Goal: Find specific page/section: Find specific page/section

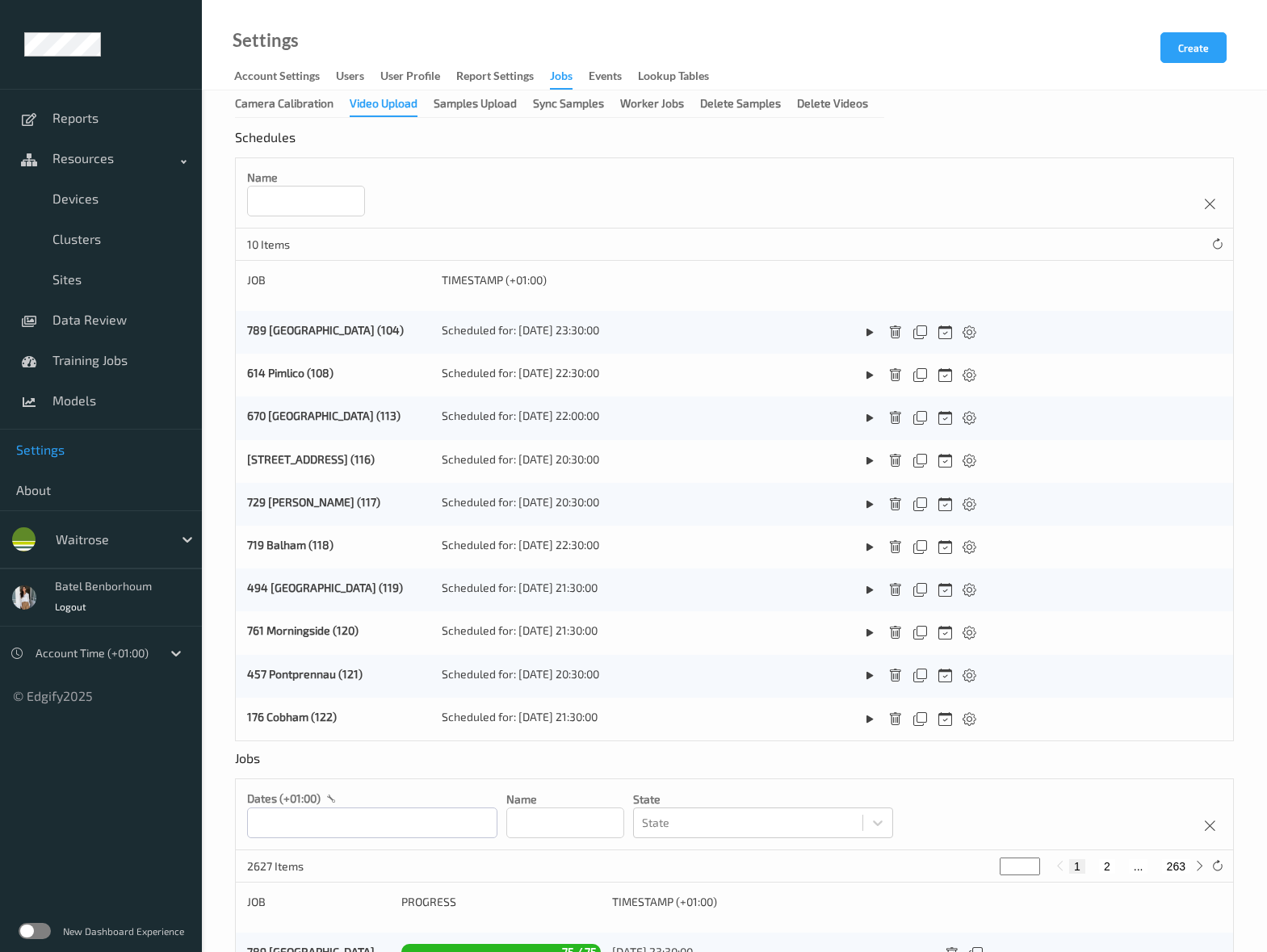
click at [570, 80] on div "Jobs" at bounding box center [560, 79] width 23 height 22
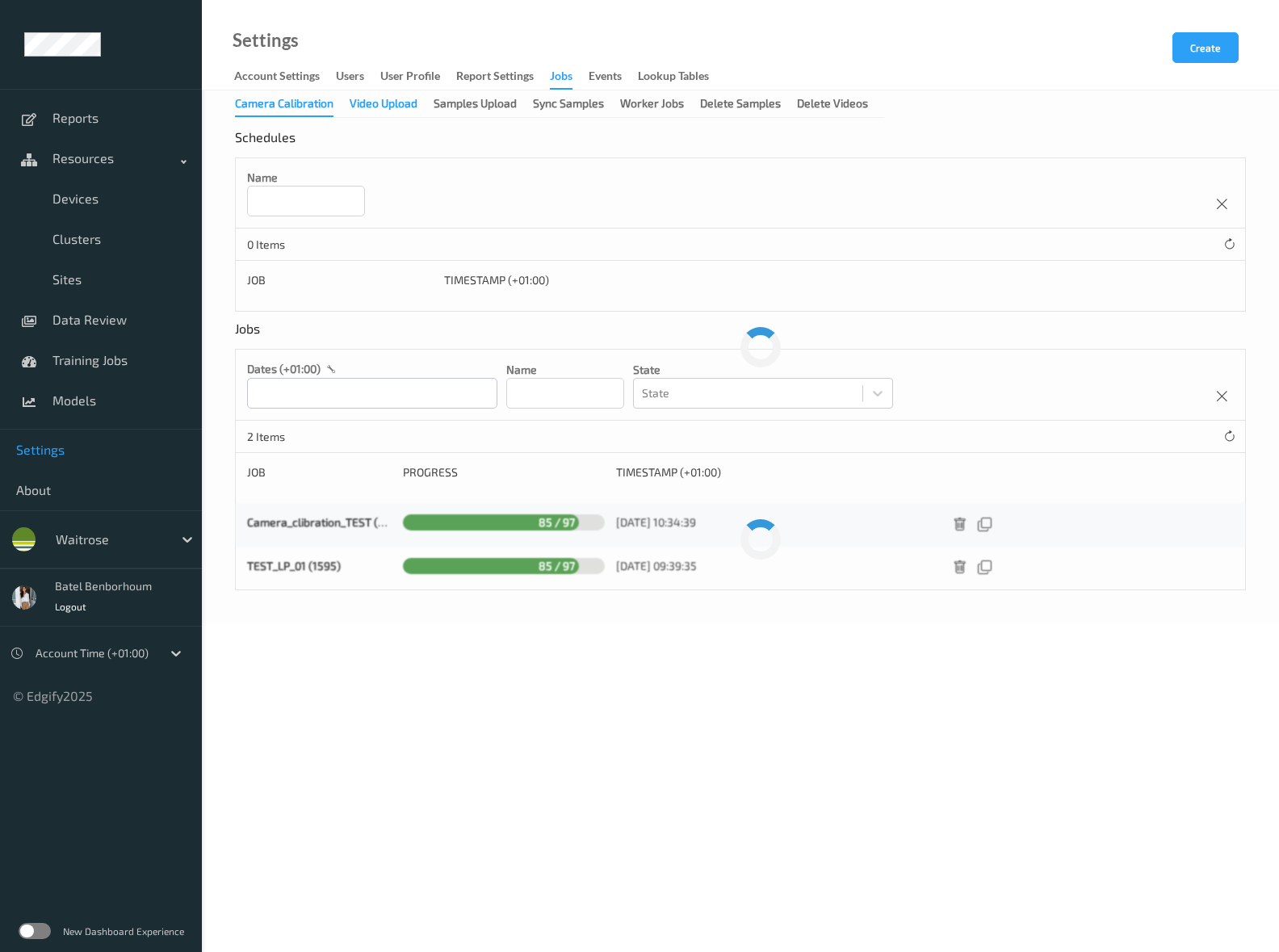
click at [391, 107] on div "Video Upload" at bounding box center [383, 105] width 68 height 20
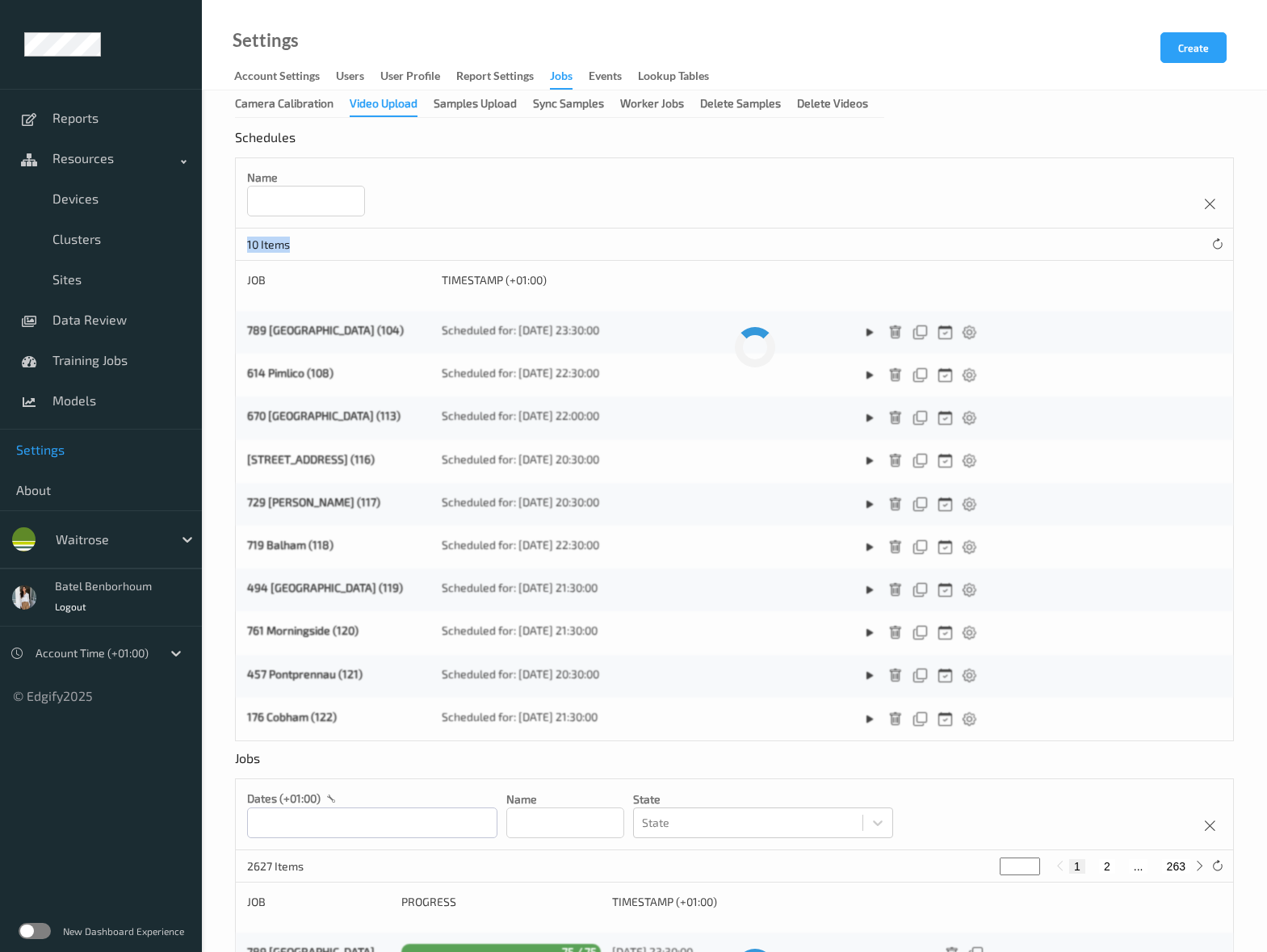
drag, startPoint x: 300, startPoint y: 243, endPoint x: 248, endPoint y: 246, distance: 52.1
click at [248, 246] on p "10 Items" at bounding box center [307, 245] width 122 height 16
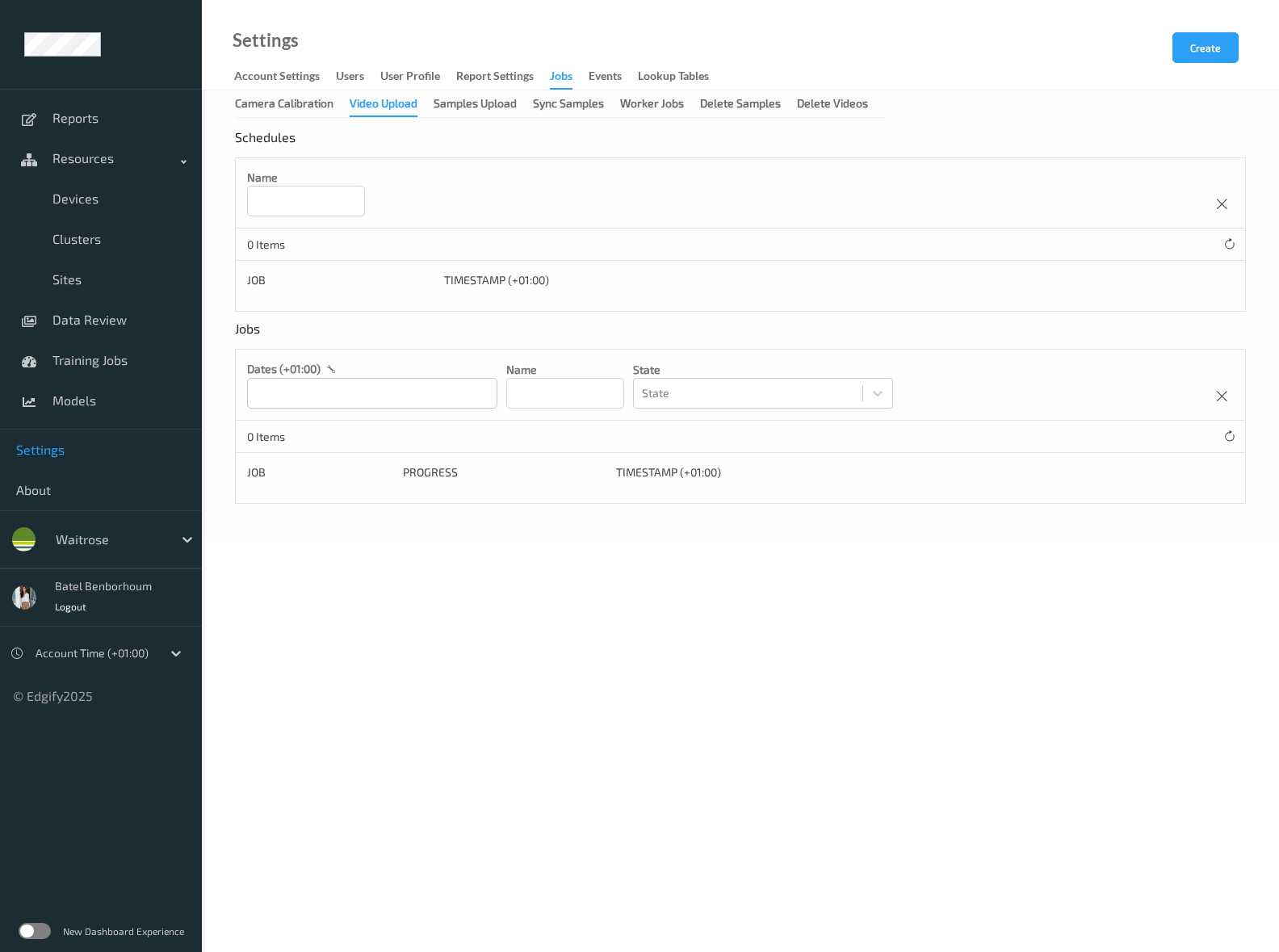
click at [395, 105] on div "Video Upload" at bounding box center [383, 106] width 68 height 22
click at [452, 100] on div "Samples Upload" at bounding box center [475, 105] width 83 height 20
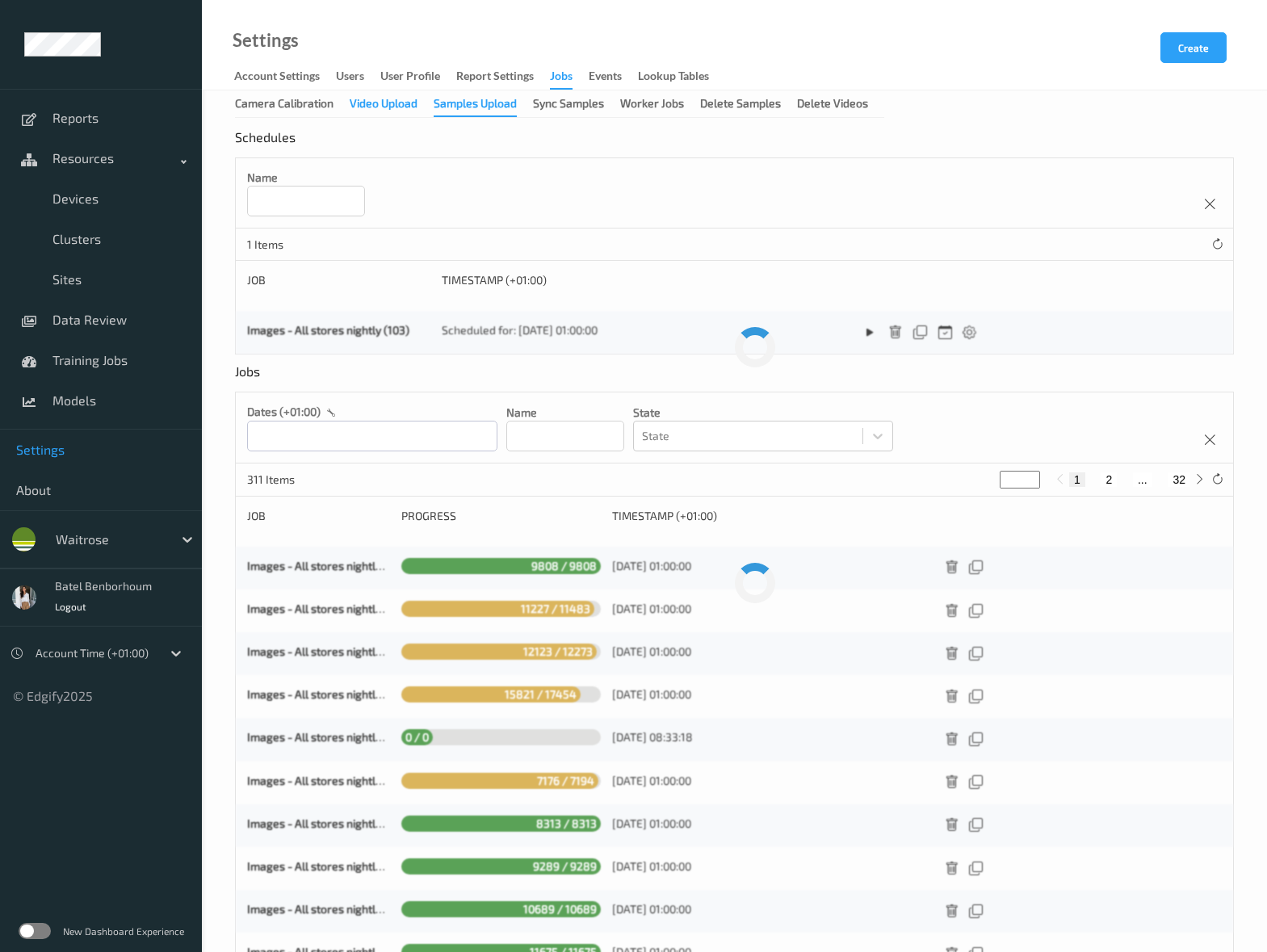
click at [387, 104] on div "Video Upload" at bounding box center [384, 105] width 68 height 20
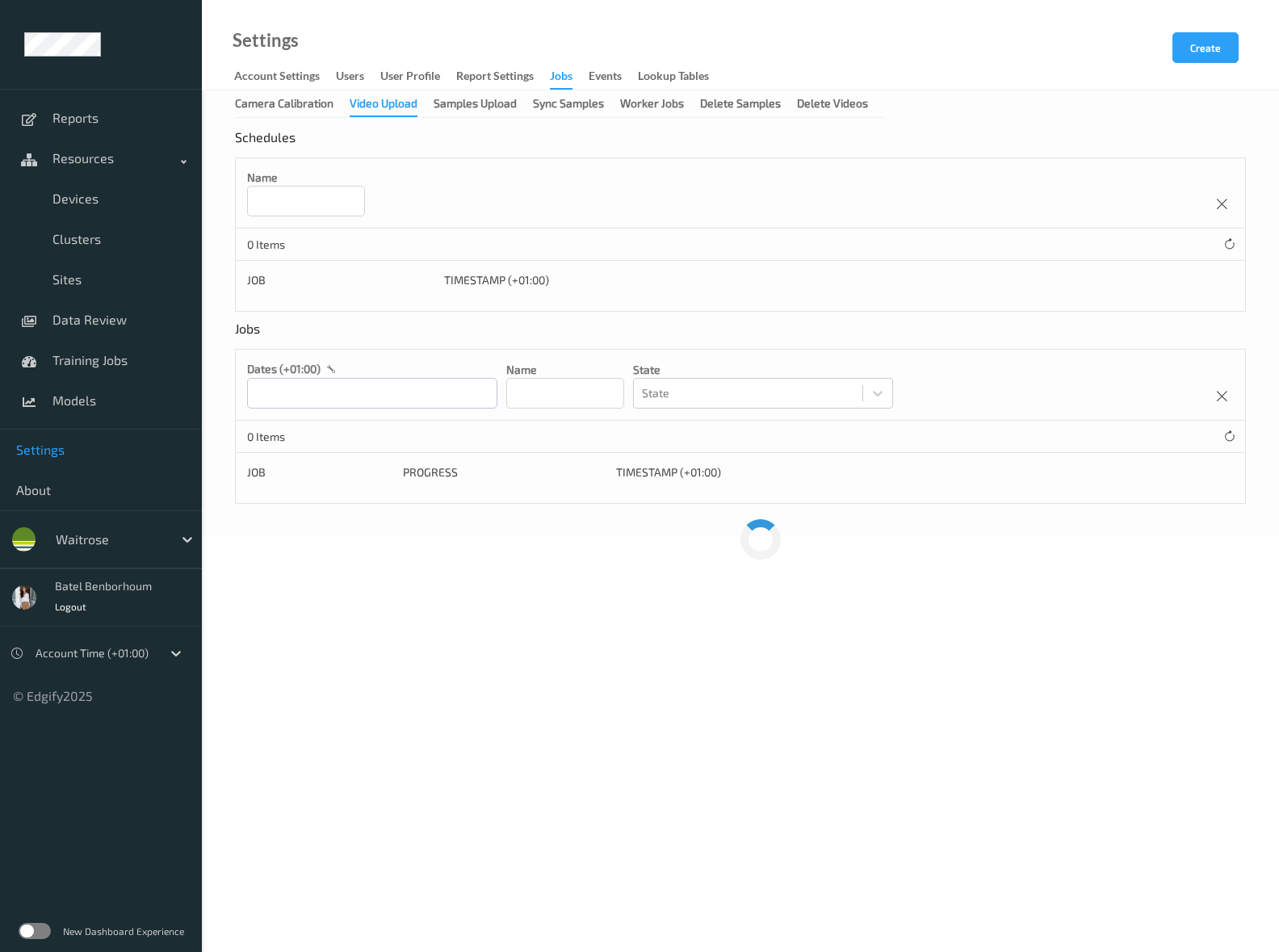
click at [558, 78] on div "Jobs" at bounding box center [560, 79] width 23 height 22
click at [409, 107] on div "Video Upload" at bounding box center [383, 105] width 68 height 20
click at [488, 109] on div "Samples Upload" at bounding box center [475, 105] width 83 height 20
click at [373, 111] on div "Video Upload" at bounding box center [383, 105] width 68 height 20
click at [560, 79] on div "Jobs" at bounding box center [560, 79] width 23 height 22
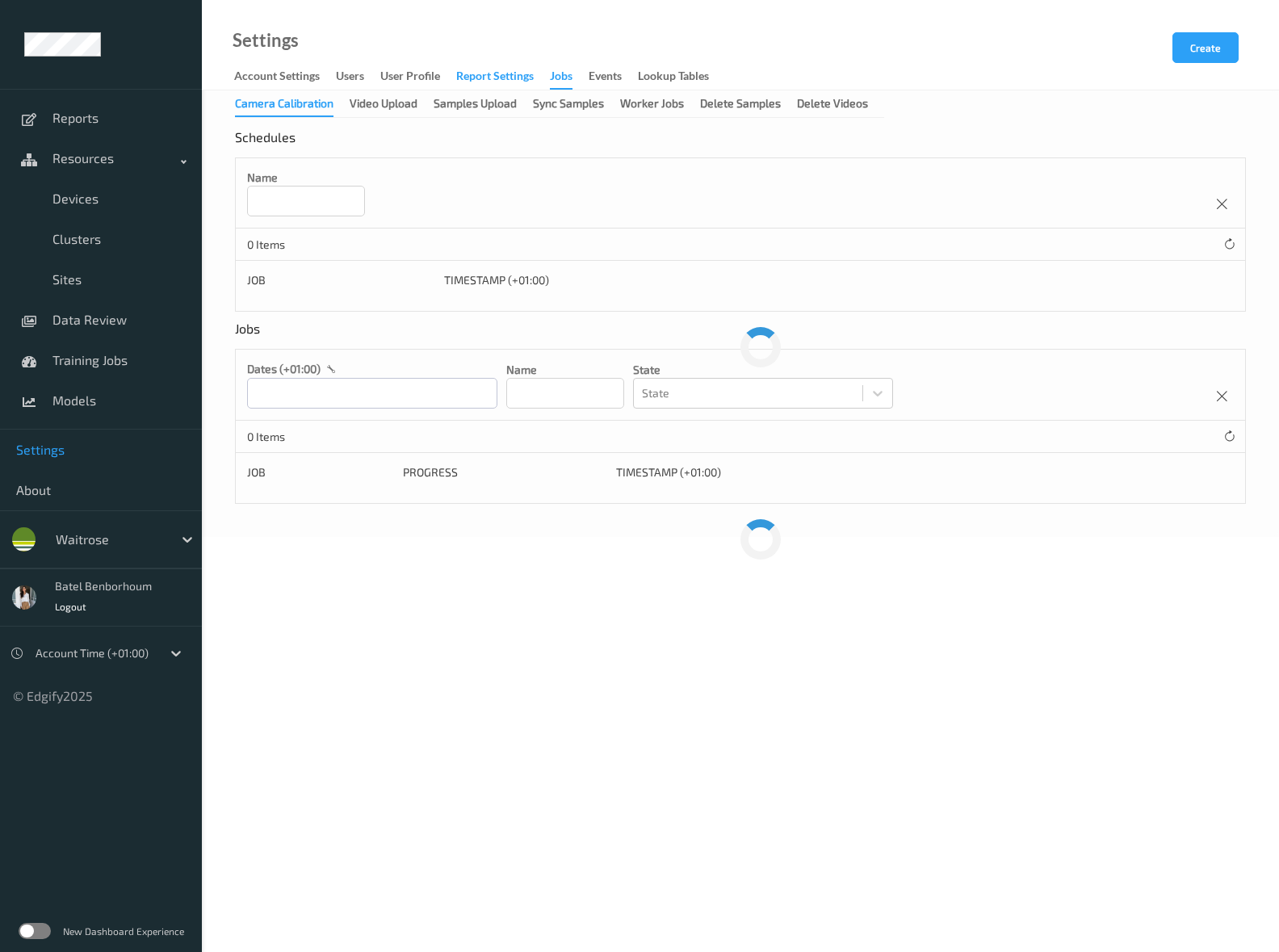
click at [489, 72] on div "Report Settings" at bounding box center [494, 78] width 77 height 20
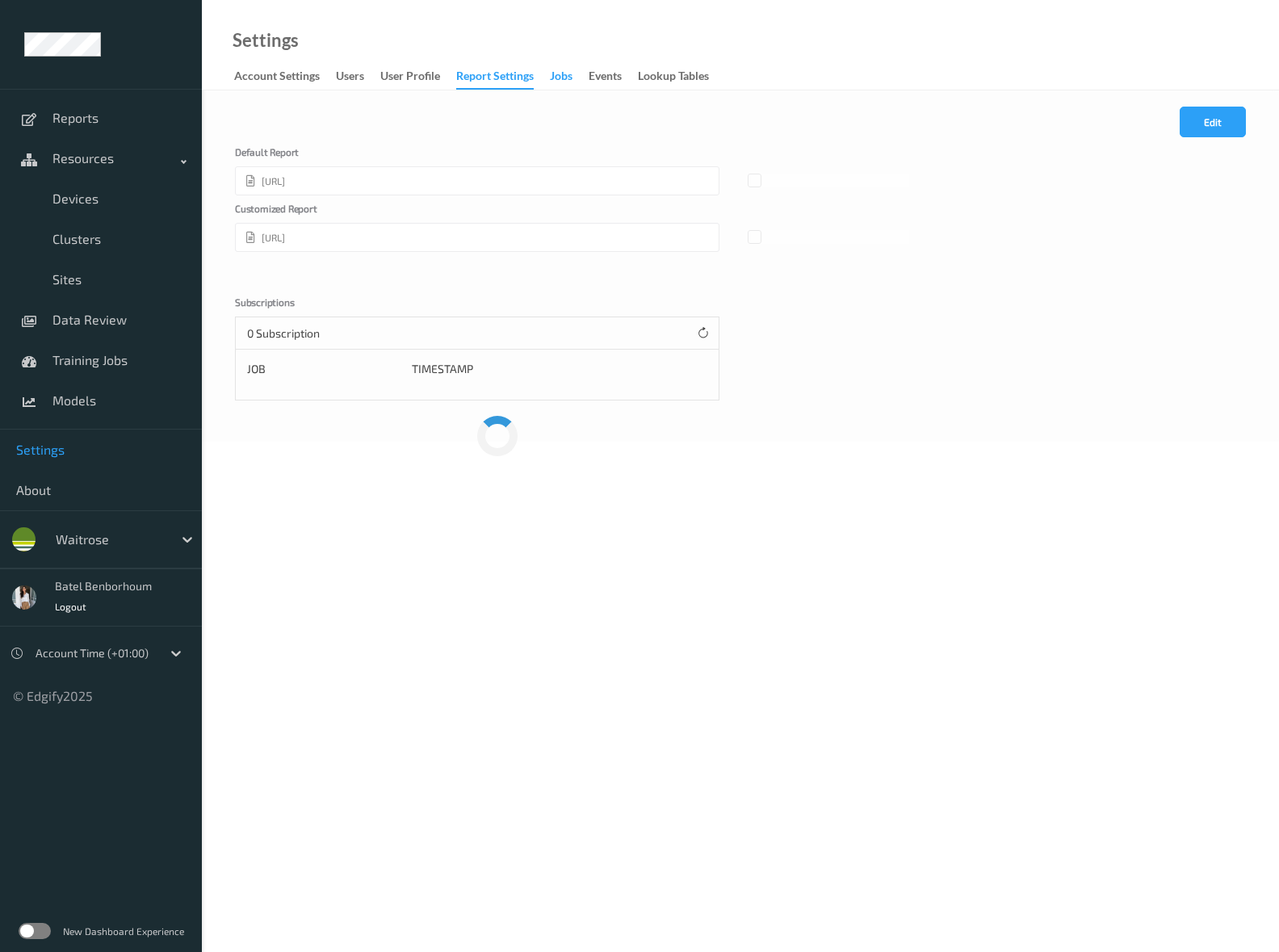
click at [564, 72] on div "Jobs" at bounding box center [560, 78] width 23 height 20
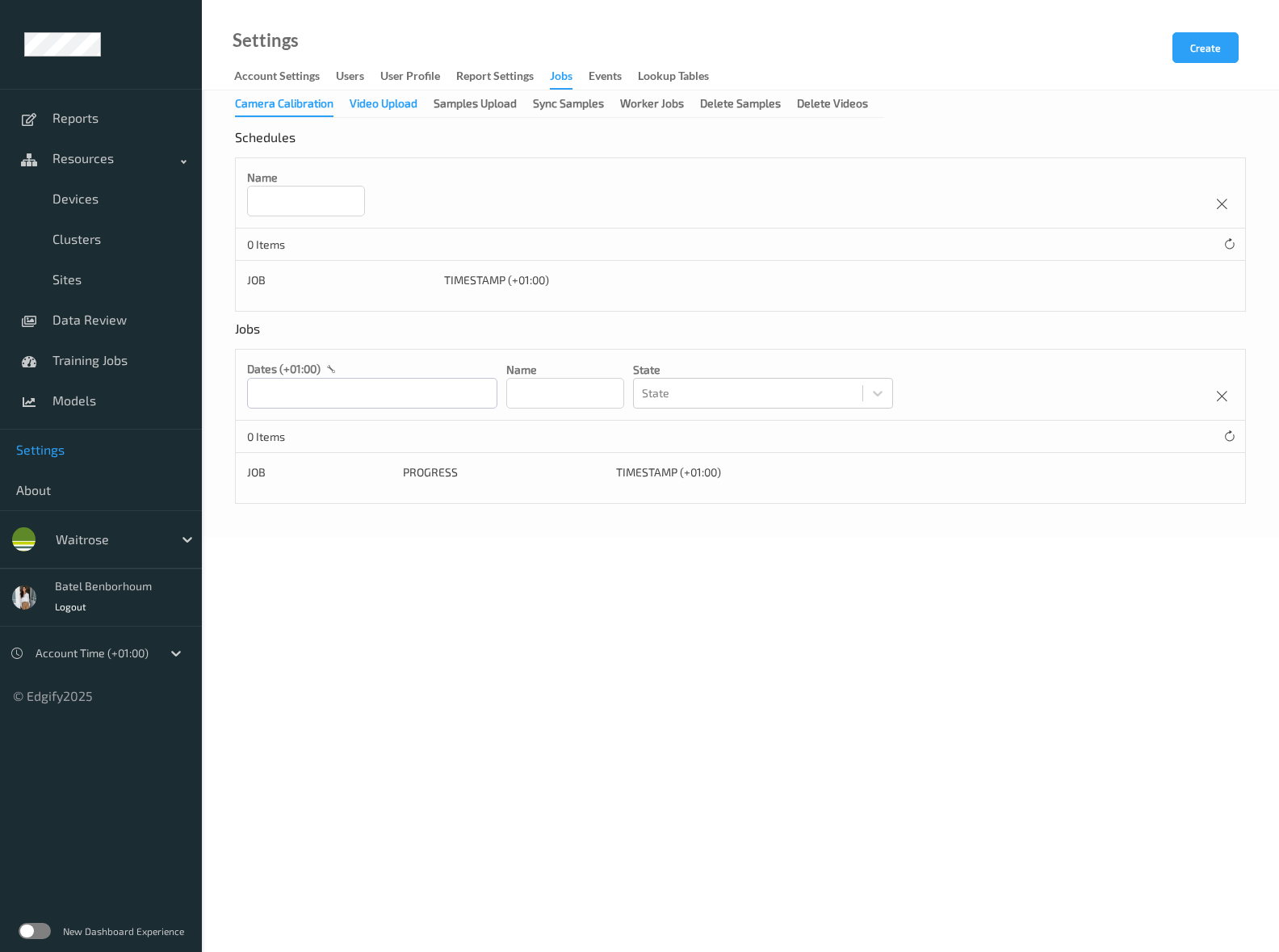
click at [403, 107] on div "Video Upload" at bounding box center [383, 105] width 68 height 20
